Goal: Register for event/course

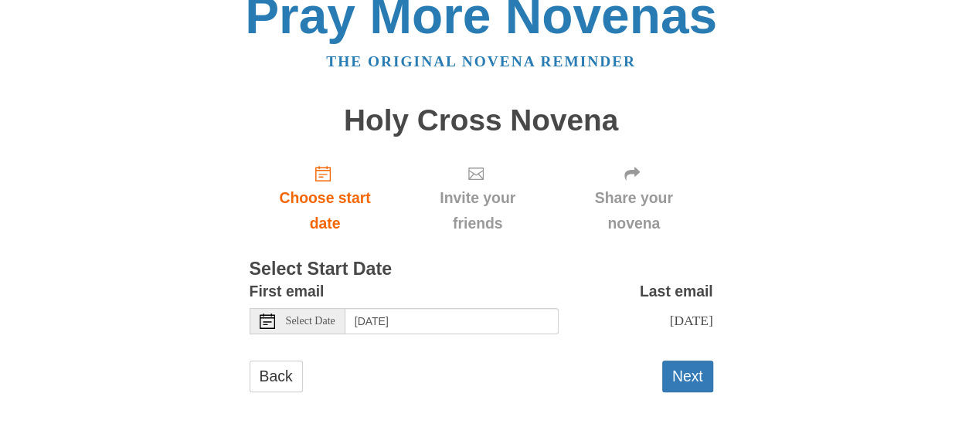
scroll to position [39, 0]
click at [379, 308] on input "[DATE]" at bounding box center [451, 321] width 213 height 26
click at [264, 314] on use at bounding box center [267, 321] width 15 height 15
click at [685, 378] on button "Next" at bounding box center [687, 377] width 51 height 32
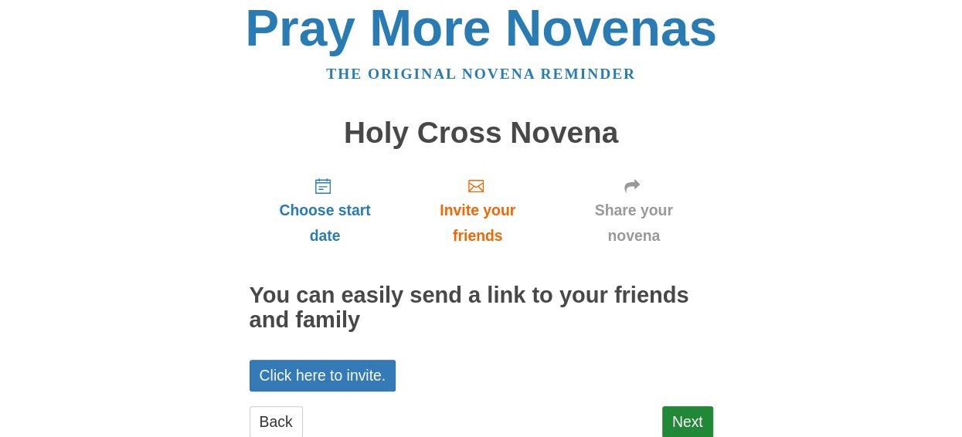
scroll to position [56, 0]
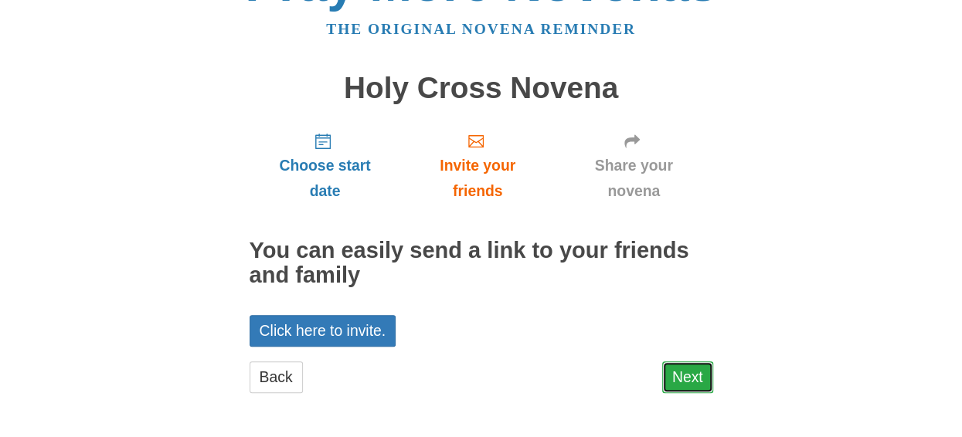
click at [685, 371] on link "Next" at bounding box center [687, 378] width 51 height 32
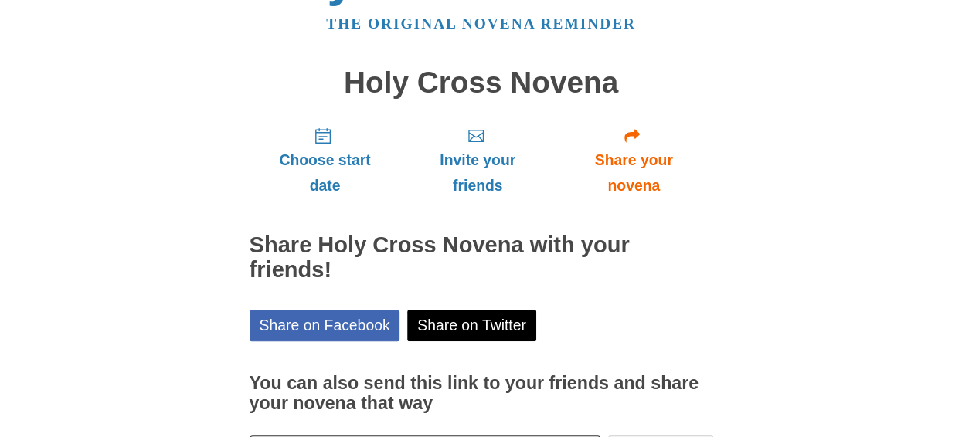
scroll to position [182, 0]
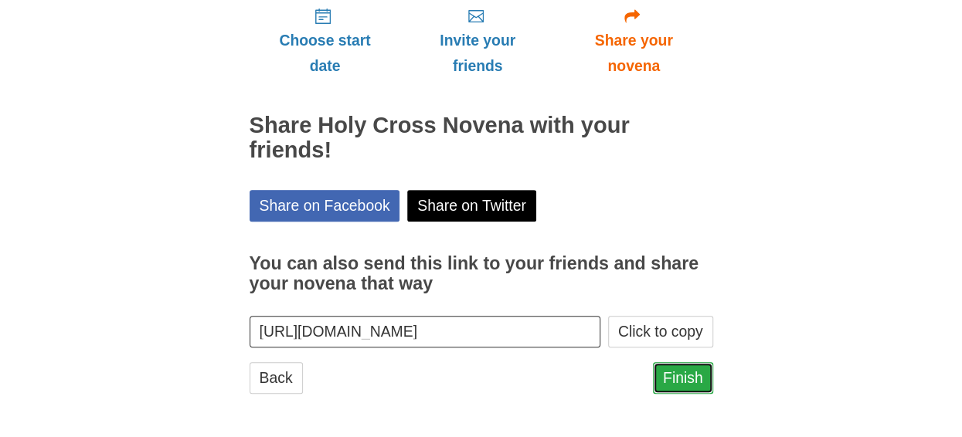
click at [685, 374] on link "Finish" at bounding box center [683, 378] width 60 height 32
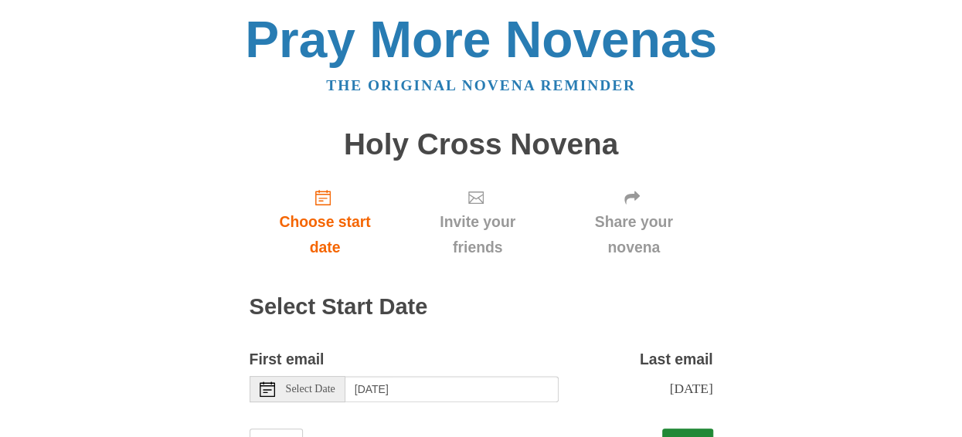
click at [315, 393] on span "Select Date" at bounding box center [310, 389] width 49 height 11
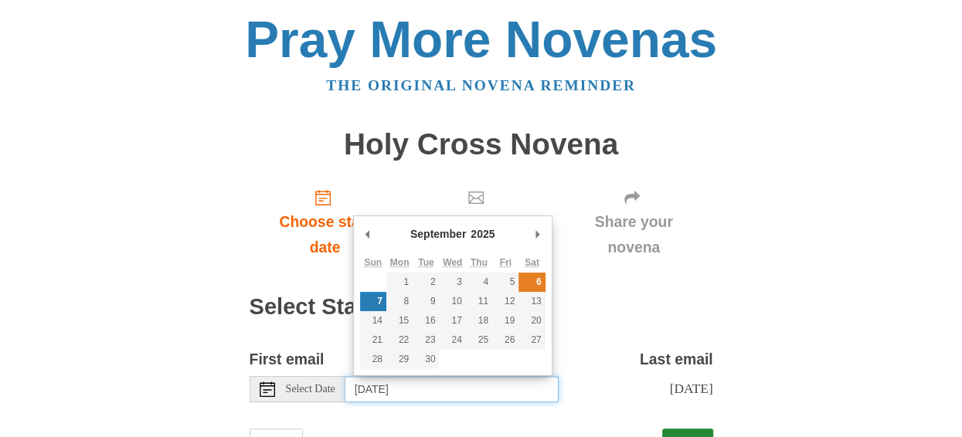
type input "Saturday, September 6th"
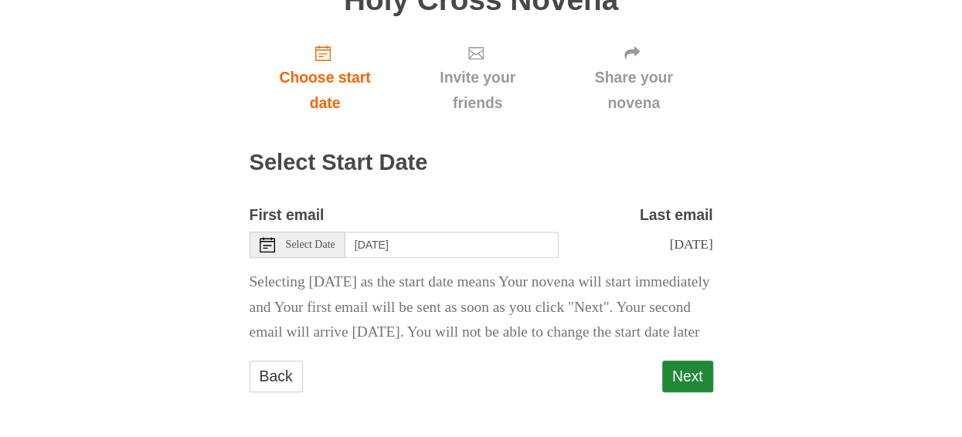
scroll to position [185, 0]
click at [686, 377] on button "Next" at bounding box center [687, 377] width 51 height 32
